Goal: Understand process/instructions: Learn about a topic

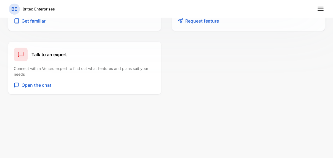
click at [328, 17] on nav "BE Britec Enterprises" at bounding box center [166, 9] width 333 height 18
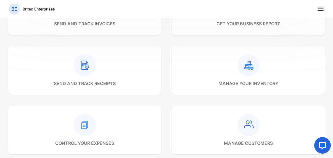
scroll to position [80, 0]
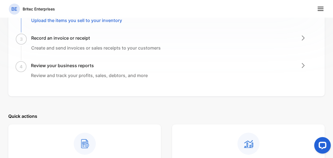
click at [60, 38] on h3 "Record an invoice or receipt" at bounding box center [95, 38] width 129 height 7
click at [329, 11] on nav "BE Britec Enterprises" at bounding box center [166, 9] width 333 height 18
drag, startPoint x: 329, startPoint y: 11, endPoint x: 330, endPoint y: 20, distance: 8.8
click at [330, 20] on div "BE Britec Enterprises BE Britec Enterprises Home Home Sales Sales Inventory Inv…" at bounding box center [166, 84] width 333 height 169
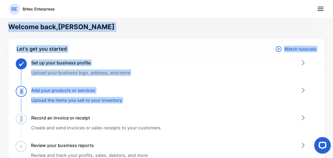
click at [198, 58] on div "Let's get you started Watch tutorials Set up your business profile Upload your …" at bounding box center [166, 108] width 316 height 138
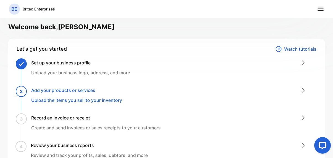
click at [330, 16] on nav "BE Britec Enterprises" at bounding box center [166, 9] width 333 height 18
click at [330, 156] on div at bounding box center [321, 146] width 23 height 23
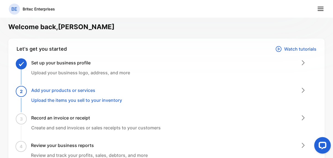
click at [330, 156] on div at bounding box center [321, 146] width 23 height 23
drag, startPoint x: 330, startPoint y: 156, endPoint x: 155, endPoint y: 91, distance: 186.8
click at [310, 135] on html at bounding box center [321, 146] width 23 height 23
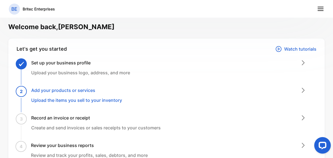
click at [330, 157] on div at bounding box center [321, 146] width 23 height 23
drag, startPoint x: 329, startPoint y: 157, endPoint x: 105, endPoint y: 132, distance: 225.5
click at [65, 91] on h3 "Add your products or services" at bounding box center [76, 90] width 91 height 7
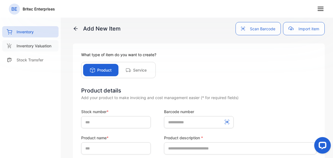
click at [30, 49] on p "Inventory Valuation" at bounding box center [34, 46] width 35 height 6
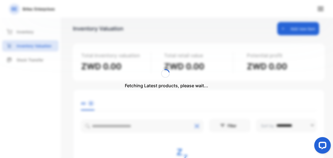
click at [301, 33] on div "Fetching Latest products, please wait..." at bounding box center [166, 79] width 333 height 158
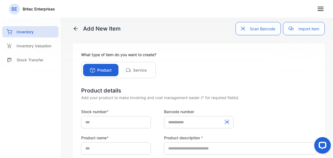
click at [330, 156] on div at bounding box center [321, 146] width 23 height 23
drag, startPoint x: 330, startPoint y: 156, endPoint x: 459, endPoint y: 238, distance: 152.8
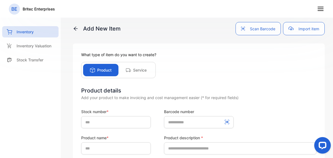
click at [330, 156] on div at bounding box center [321, 146] width 23 height 23
click at [21, 61] on p "Stock Transfer" at bounding box center [30, 60] width 27 height 6
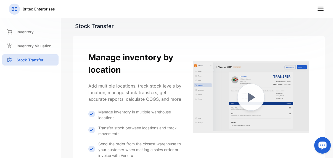
click at [29, 10] on p "Britec Enterprises" at bounding box center [39, 9] width 32 height 6
click at [18, 9] on div "BE" at bounding box center [14, 9] width 11 height 11
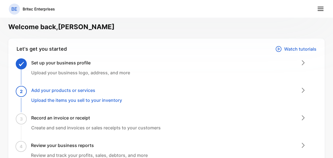
click at [284, 49] on p "Watch tutorials" at bounding box center [300, 49] width 32 height 7
